Goal: Task Accomplishment & Management: Use online tool/utility

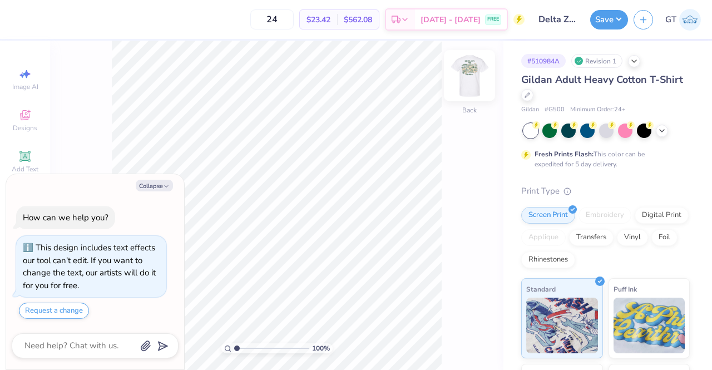
click at [472, 71] on img at bounding box center [469, 75] width 45 height 45
click at [21, 156] on icon at bounding box center [25, 156] width 8 height 8
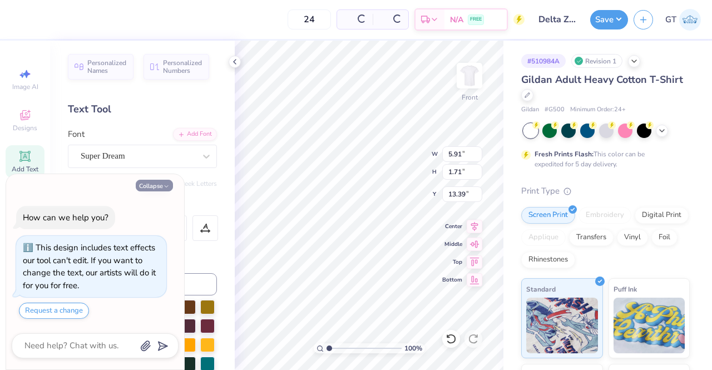
click at [154, 187] on button "Collapse" at bounding box center [154, 186] width 37 height 12
type textarea "x"
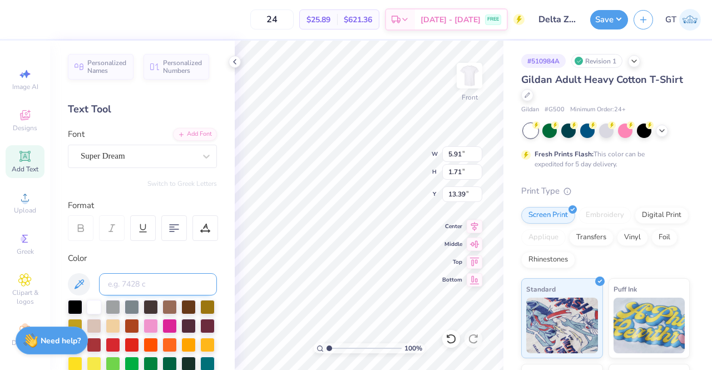
click at [146, 289] on input at bounding box center [158, 284] width 118 height 22
paste textarea "®"
type textarea "®"
click at [160, 156] on div "Super Dream" at bounding box center [138, 155] width 117 height 17
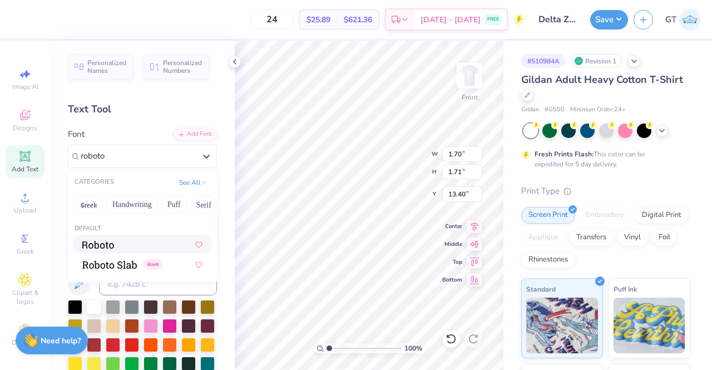
click at [155, 238] on div at bounding box center [142, 244] width 120 height 12
type input "roboto"
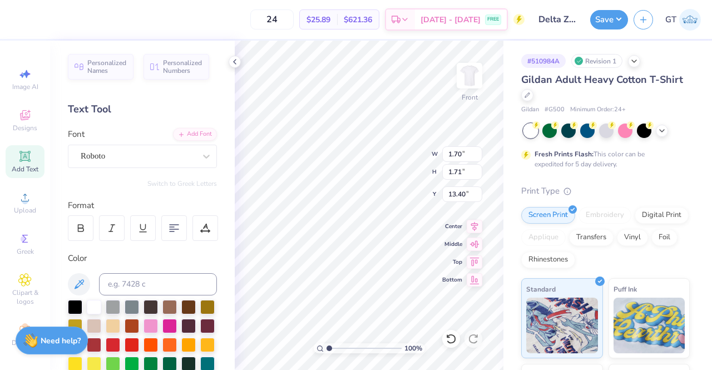
type input "1.69"
type input "1.78"
type input "13.36"
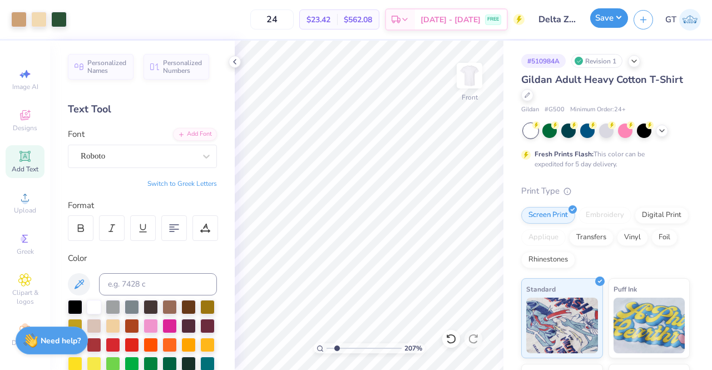
click at [600, 15] on button "Save" at bounding box center [609, 17] width 38 height 19
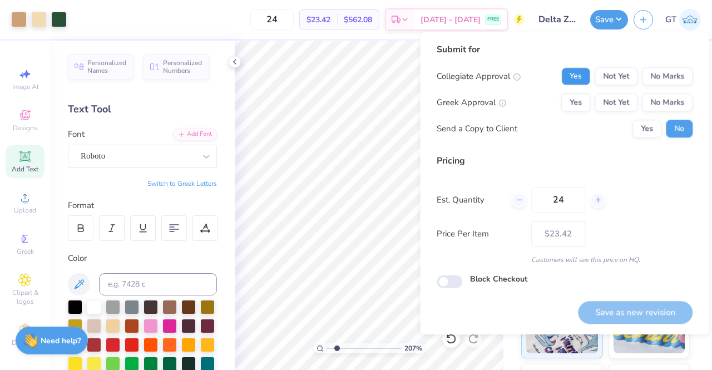
click at [570, 70] on button "Yes" at bounding box center [575, 76] width 29 height 18
click at [579, 105] on button "Yes" at bounding box center [575, 102] width 29 height 18
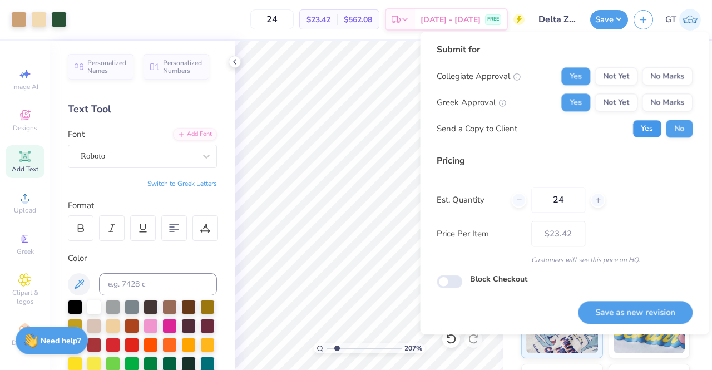
click at [642, 128] on button "Yes" at bounding box center [647, 129] width 29 height 18
type input "2.07032292539302"
click at [612, 312] on button "Save as new revision" at bounding box center [635, 312] width 115 height 23
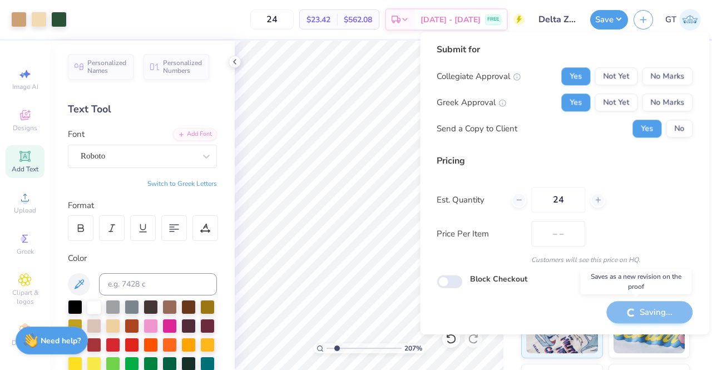
type input "$23.42"
type input "2.07032292539302"
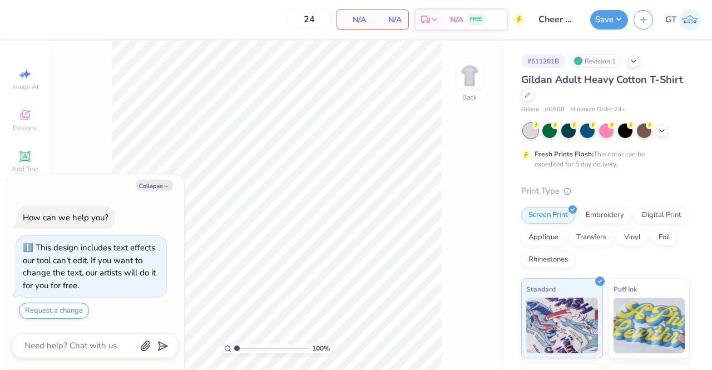
type textarea "x"
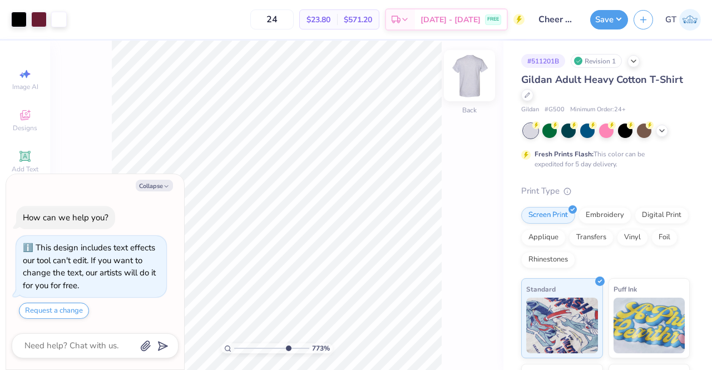
type input "7.73227152009304"
type textarea "x"
type input "7.73227152009304"
type textarea "x"
type input "1"
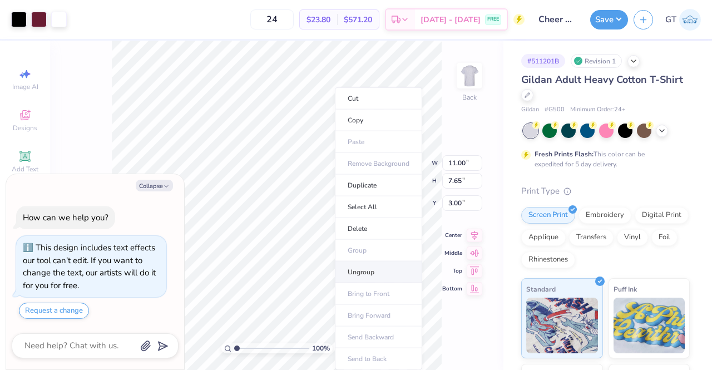
click at [367, 270] on li "Ungroup" at bounding box center [378, 273] width 87 height 22
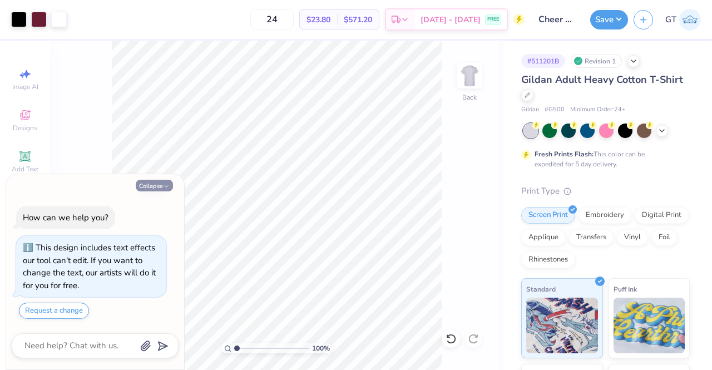
click at [147, 186] on button "Collapse" at bounding box center [154, 186] width 37 height 12
type textarea "x"
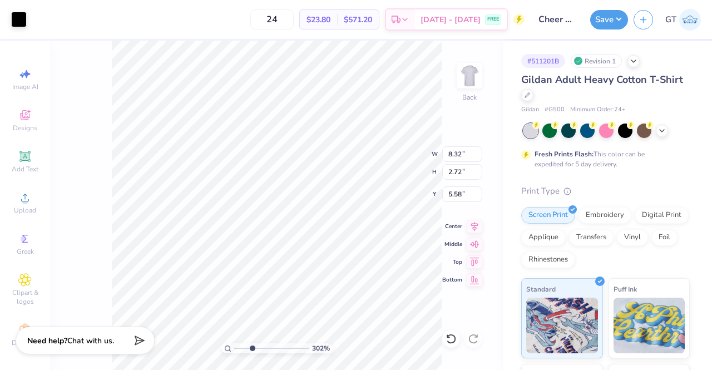
type input "3.02028066218364"
